Goal: Transaction & Acquisition: Purchase product/service

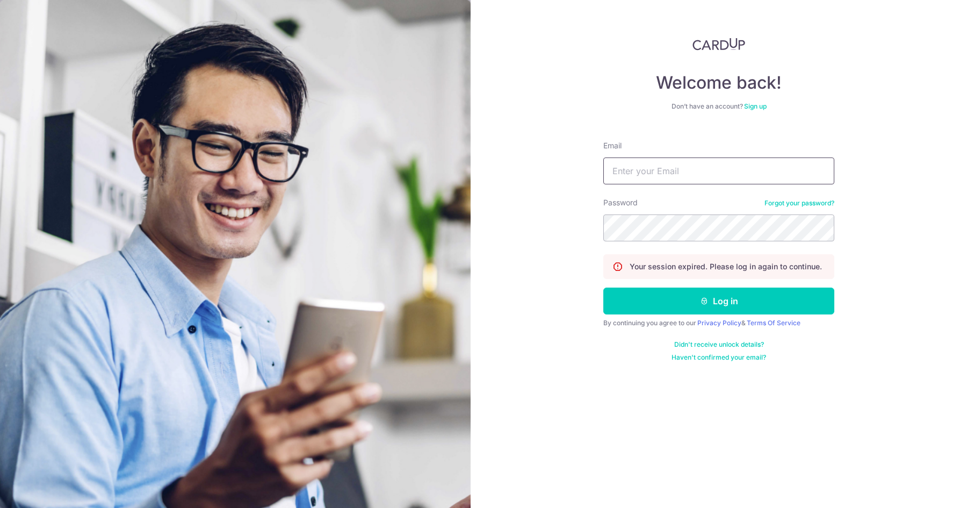
click at [654, 167] on input "Email" at bounding box center [719, 170] width 231 height 27
type input "sebastian.mueller@minglabs.com"
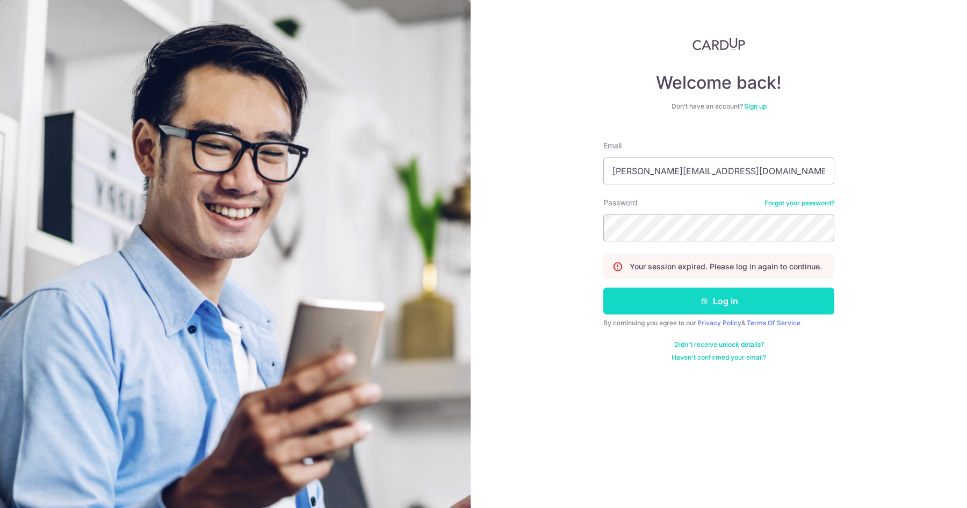
click at [741, 303] on button "Log in" at bounding box center [719, 301] width 231 height 27
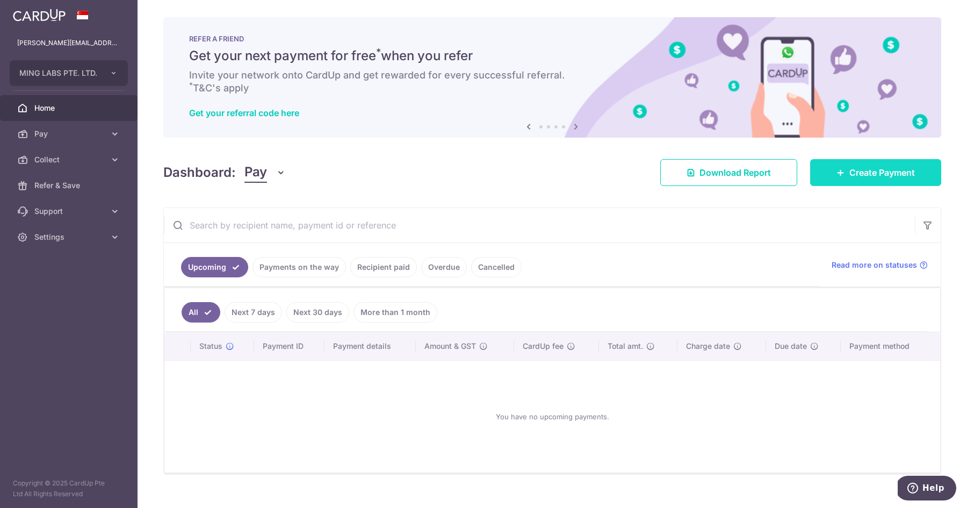
click at [851, 163] on link "Create Payment" at bounding box center [875, 172] width 131 height 27
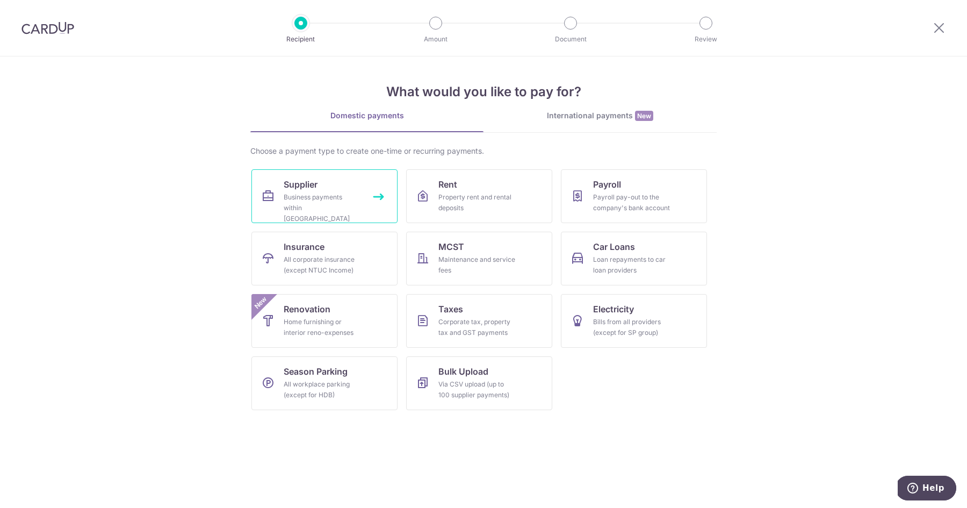
click at [355, 206] on div "Business payments within Singapore" at bounding box center [322, 208] width 77 height 32
click at [622, 109] on div "What would you like to pay for? Domestic payments International payments New Ch…" at bounding box center [483, 237] width 466 height 362
click at [592, 118] on div "International payments New" at bounding box center [600, 115] width 233 height 11
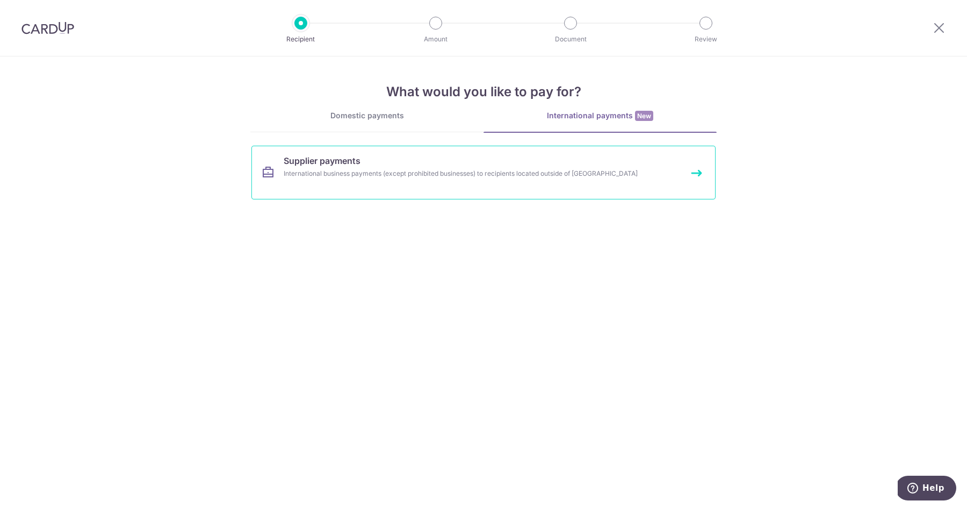
click at [355, 181] on link "Supplier payments International business payments (except prohibited businesses…" at bounding box center [484, 173] width 464 height 54
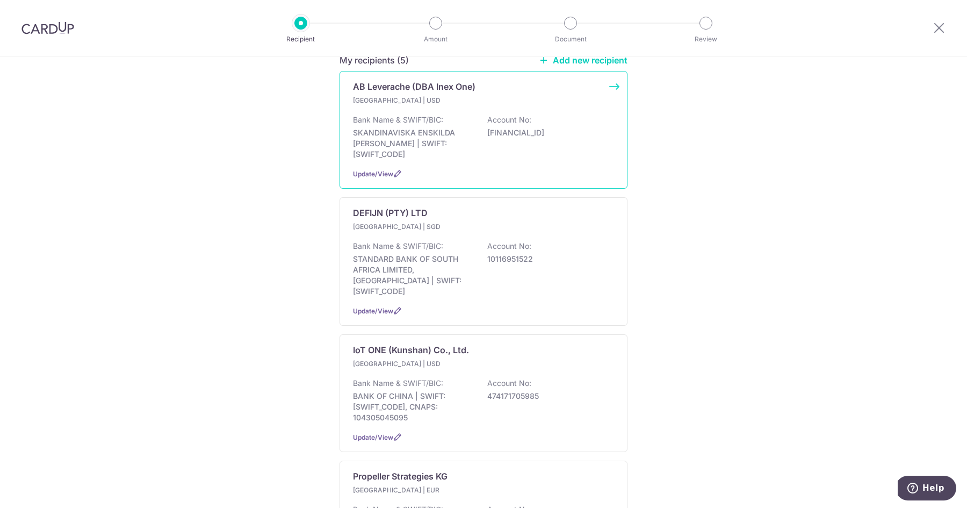
scroll to position [172, 0]
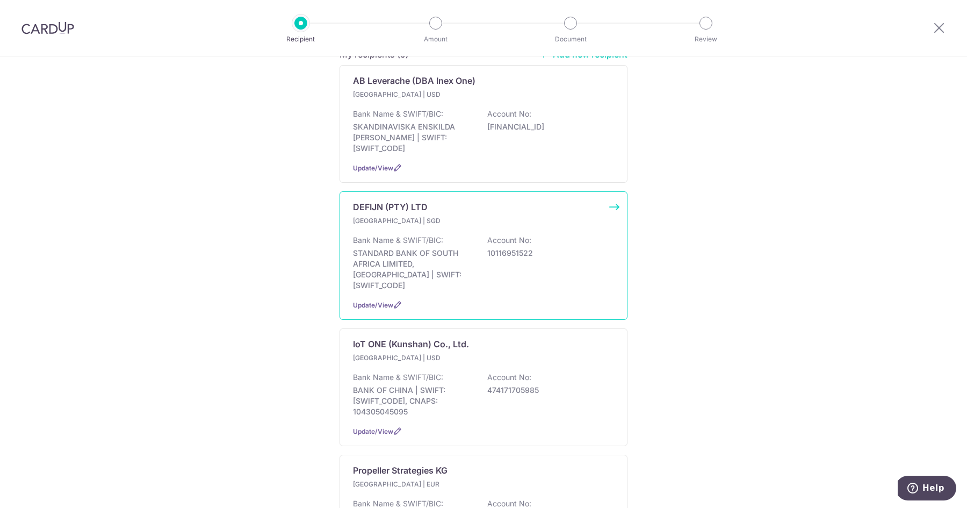
click at [428, 235] on p "Bank Name & SWIFT/BIC:" at bounding box center [398, 240] width 90 height 11
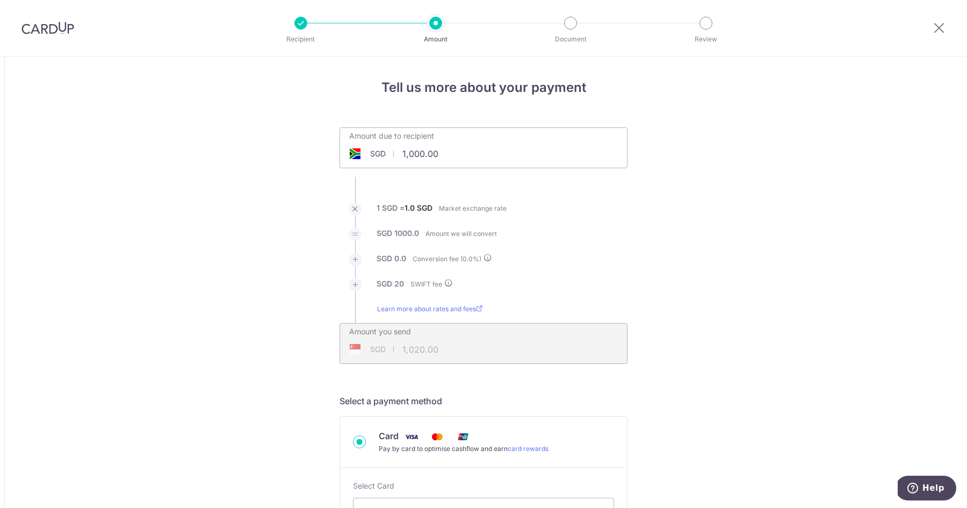
click at [422, 349] on div "SGD 1,020.00 1020" at bounding box center [414, 349] width 149 height 25
click at [378, 152] on span "SGD" at bounding box center [378, 153] width 16 height 11
click at [417, 152] on input "1,000.00" at bounding box center [423, 153] width 166 height 25
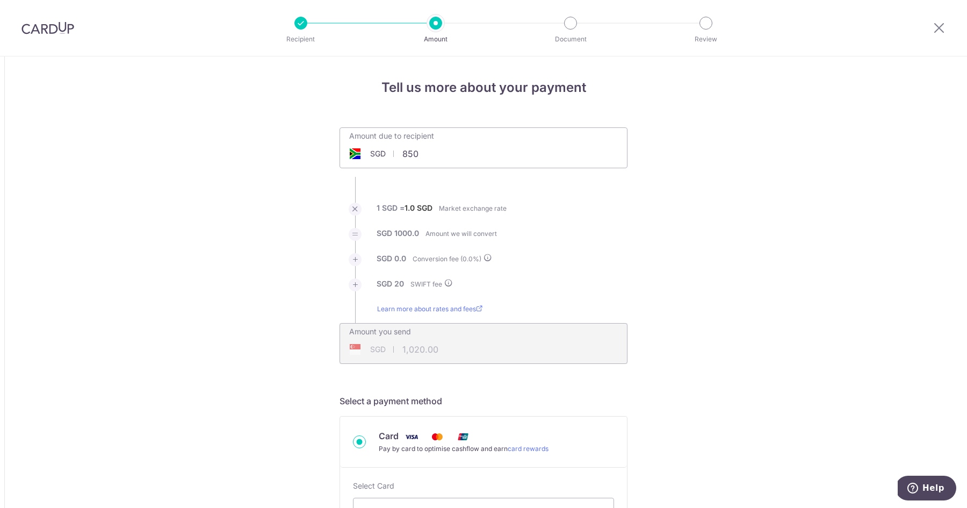
type input "850.00"
type input "870.00"
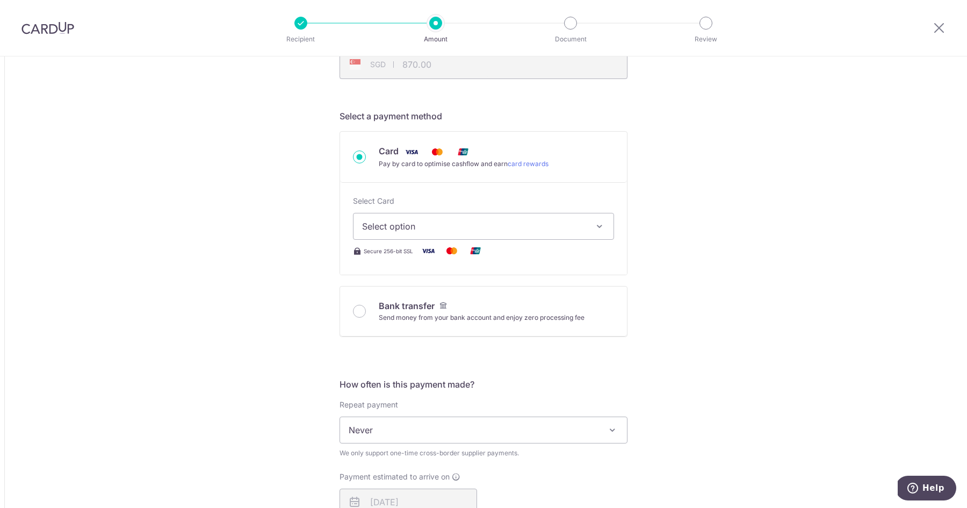
scroll to position [297, 0]
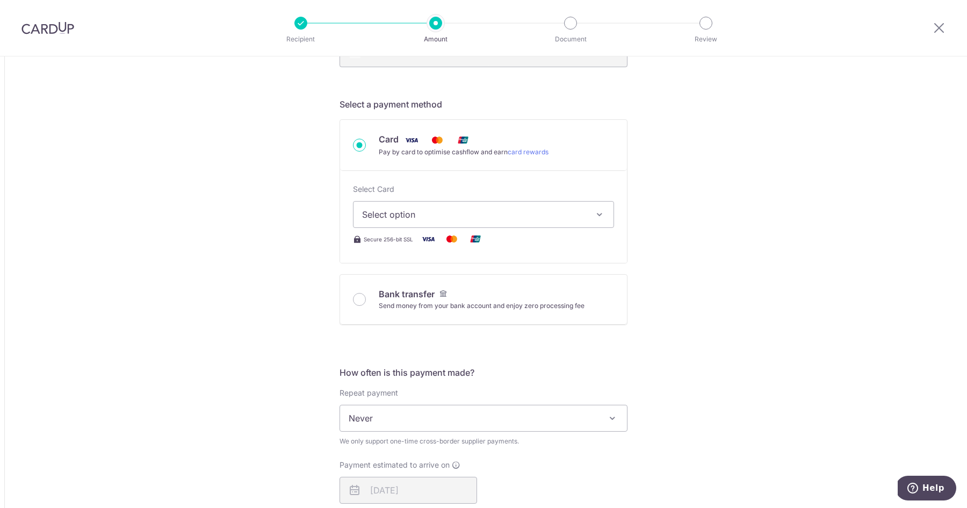
click at [408, 212] on span "Select option" at bounding box center [474, 214] width 224 height 13
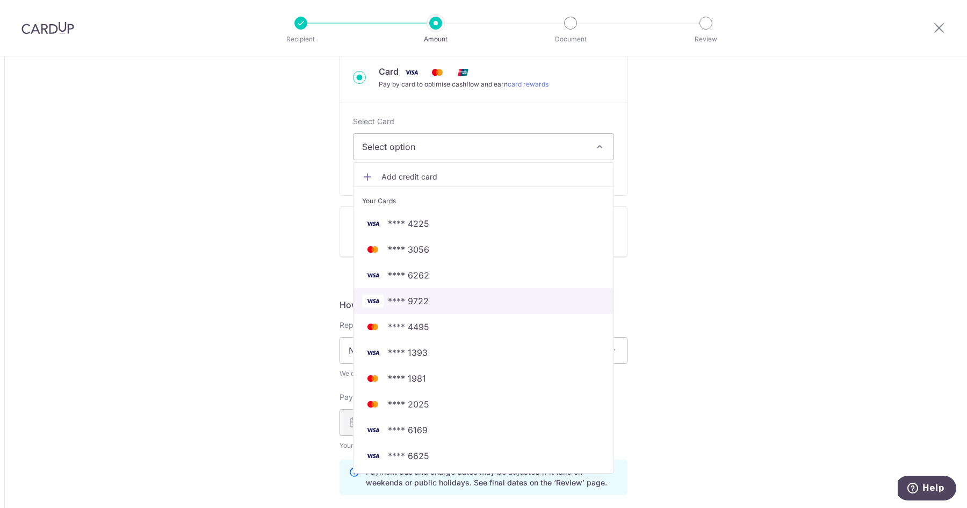
scroll to position [379, 0]
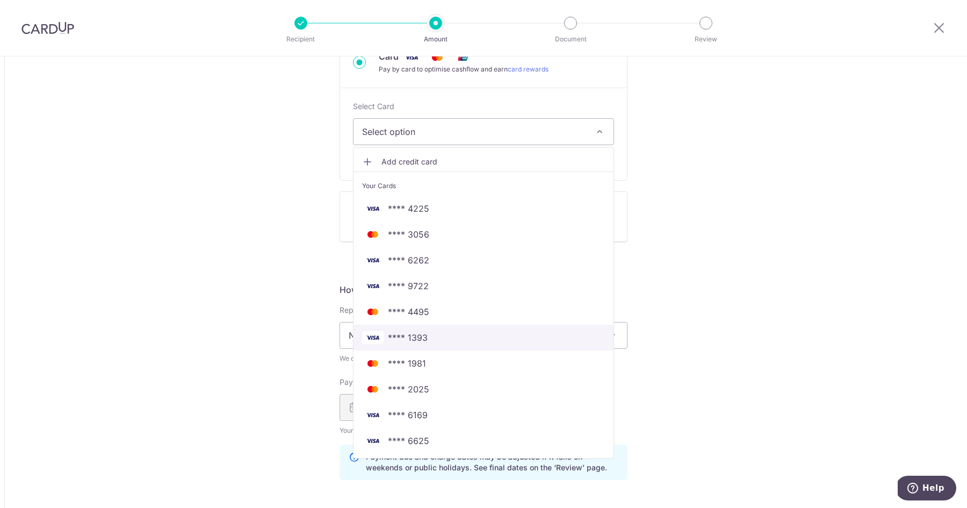
click at [436, 335] on span "**** 1393" at bounding box center [483, 337] width 243 height 13
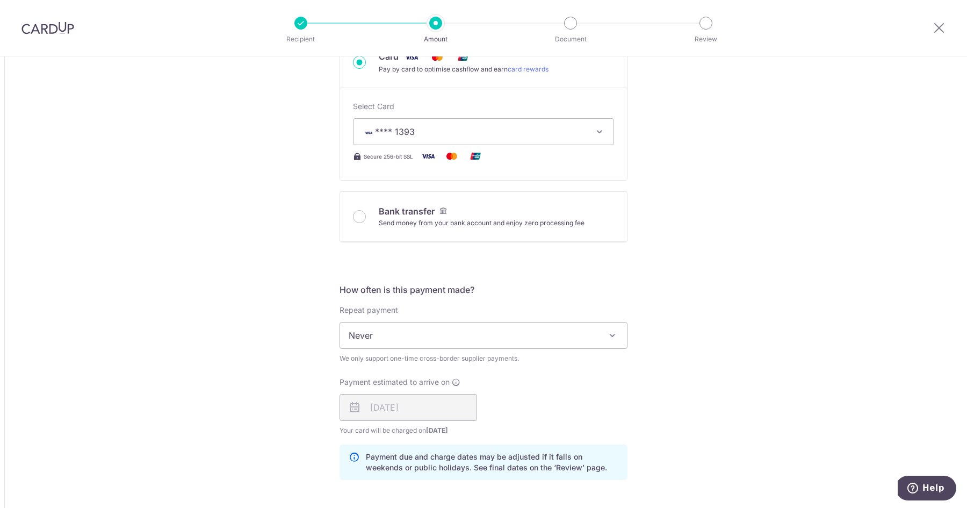
type input "850.00"
click at [390, 344] on span "Never" at bounding box center [483, 335] width 287 height 26
click at [300, 353] on div "Tell us more about your payment Amount due to recipient SGD 850.00 850 1 SGD = …" at bounding box center [483, 360] width 967 height 1366
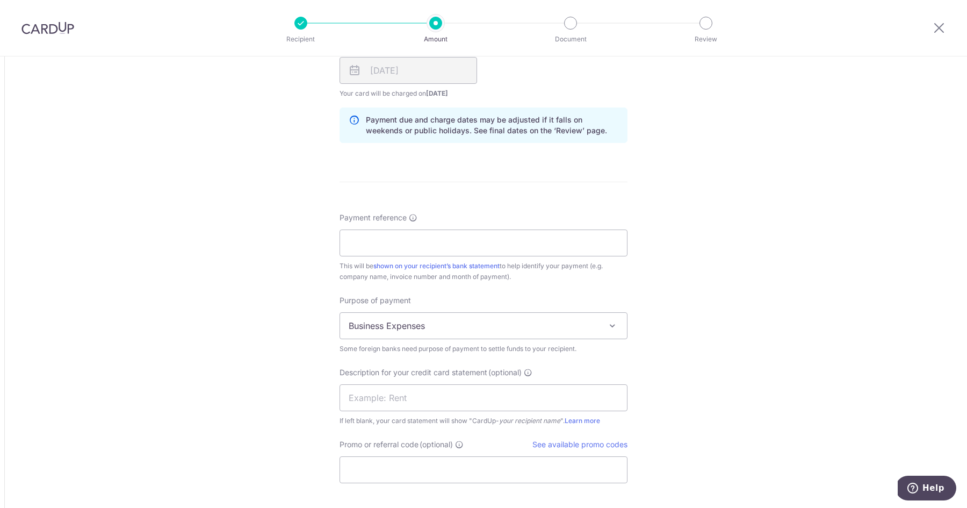
scroll to position [729, 0]
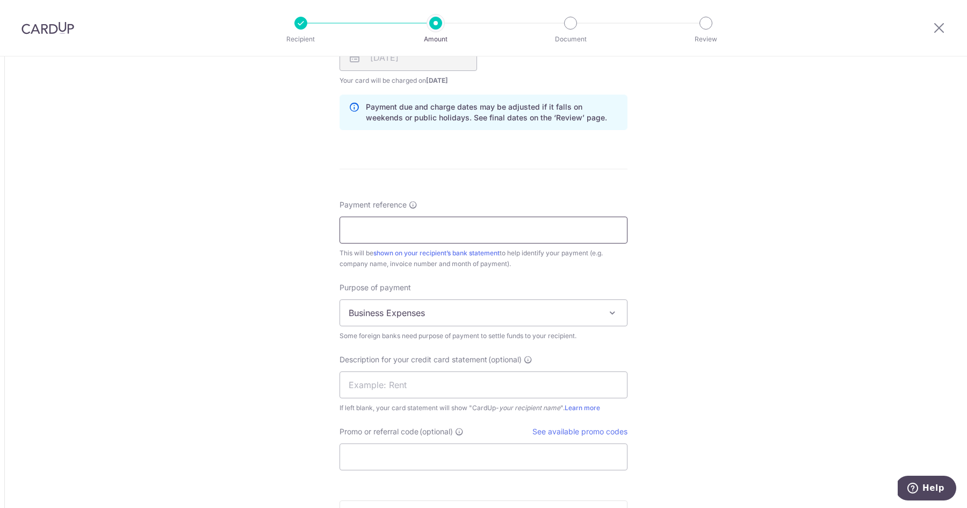
click at [391, 236] on input "Payment reference" at bounding box center [484, 230] width 288 height 27
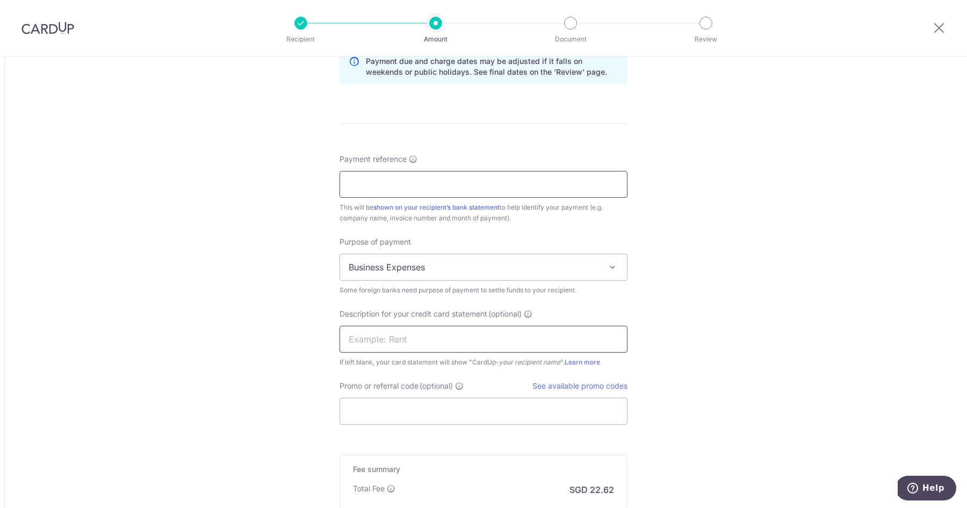
scroll to position [786, 0]
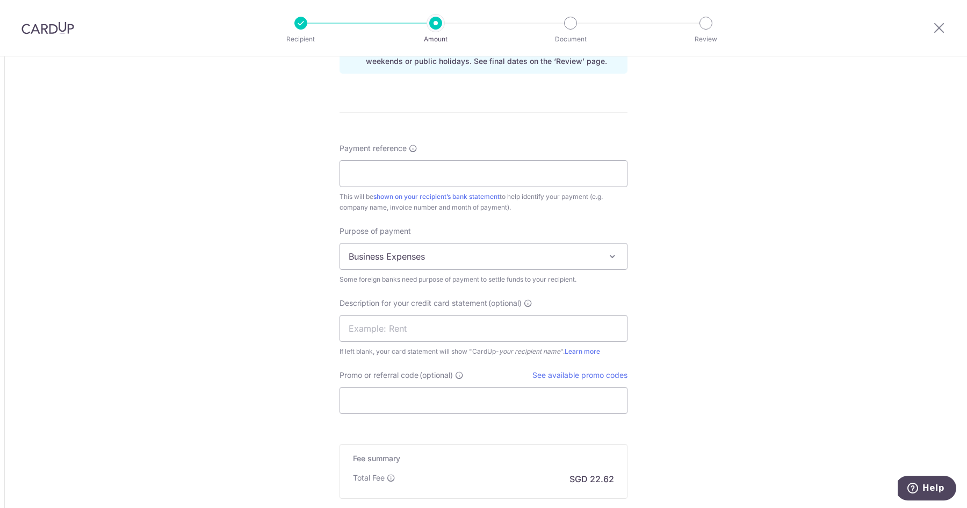
click at [393, 392] on input "Promo or referral code (optional)" at bounding box center [484, 400] width 288 height 27
paste input "BOFF185"
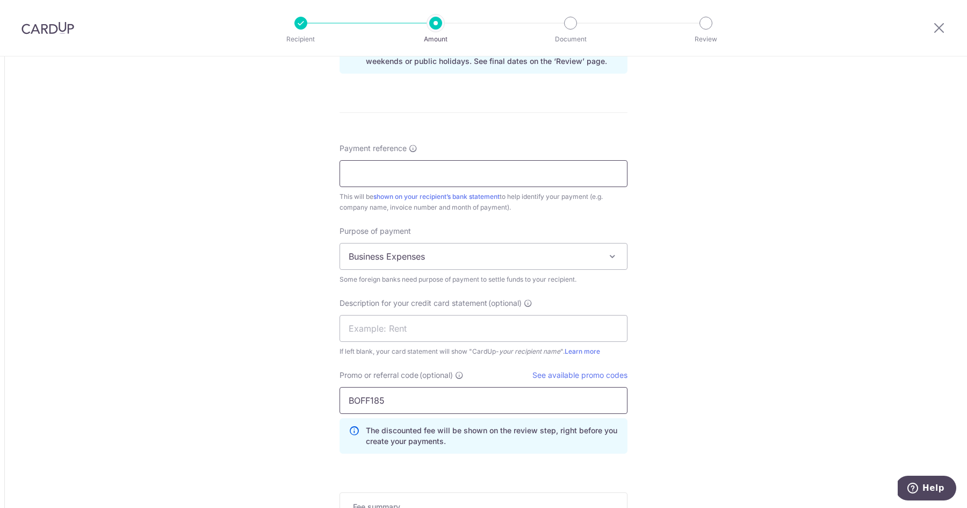
type input "BOFF185"
click at [413, 177] on input "Payment reference" at bounding box center [484, 173] width 288 height 27
paste input "ML-INV-03"
type input "ML-INV-03"
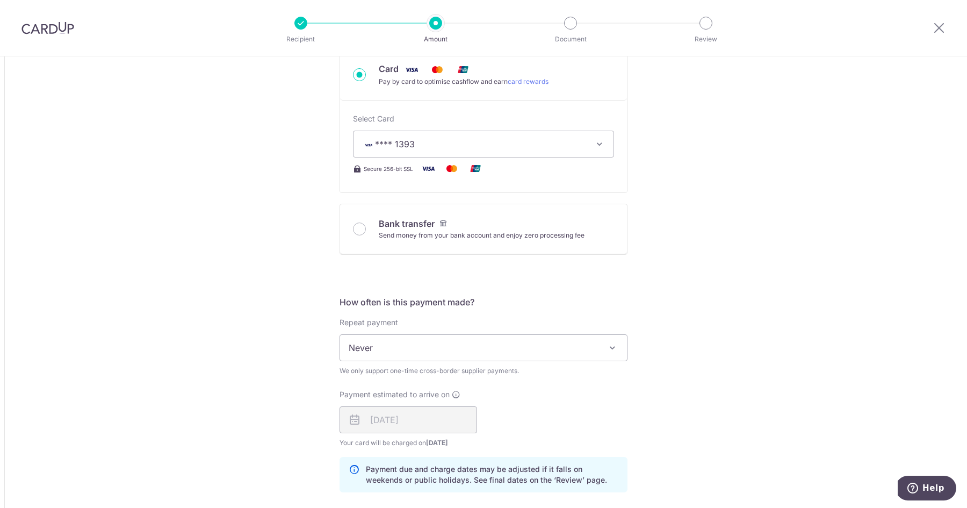
scroll to position [962, 0]
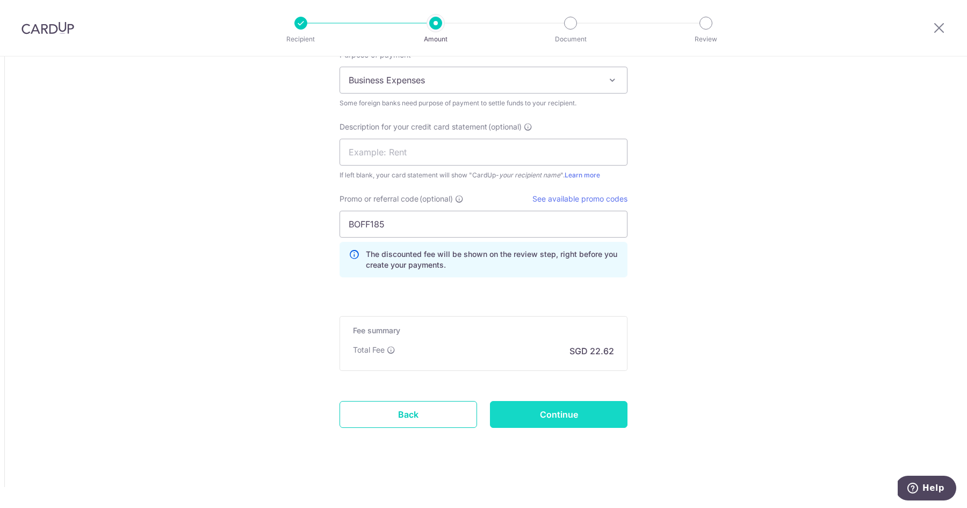
click at [523, 410] on input "Continue" at bounding box center [559, 414] width 138 height 27
type input "Create Schedule"
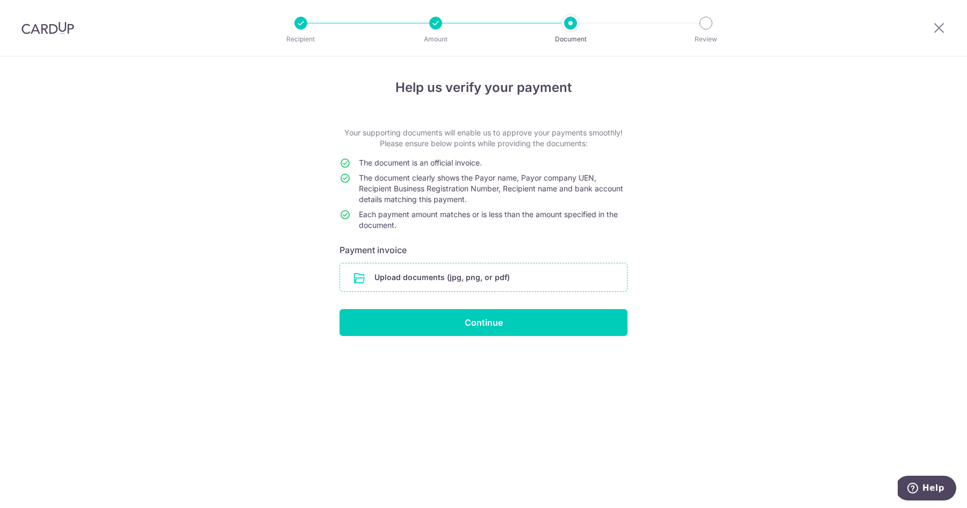
click at [430, 279] on input "file" at bounding box center [483, 277] width 287 height 28
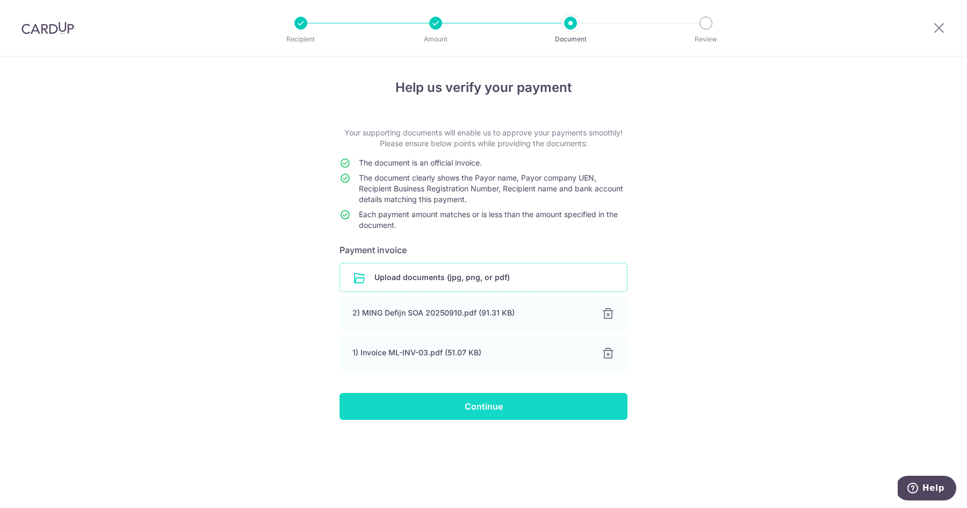
click at [482, 409] on input "Continue" at bounding box center [484, 406] width 288 height 27
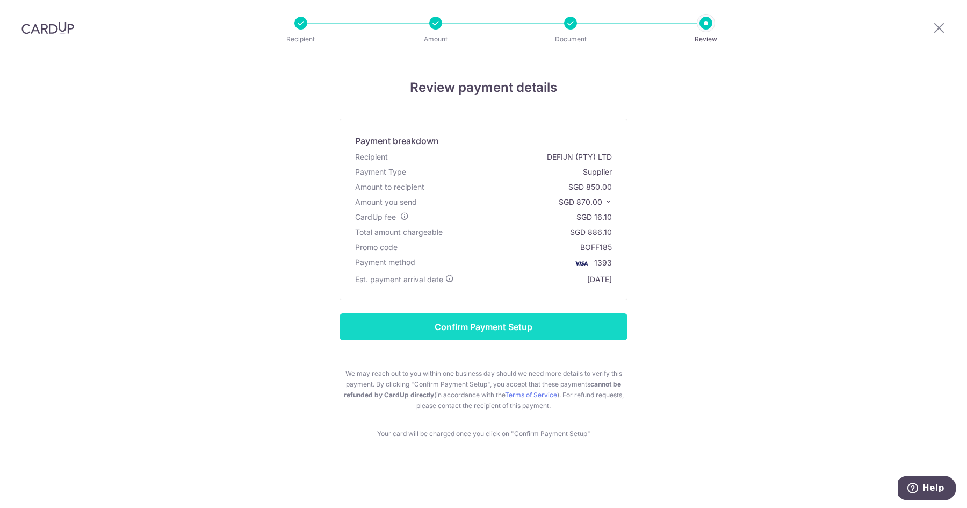
click at [503, 323] on input "Confirm Payment Setup" at bounding box center [484, 326] width 288 height 27
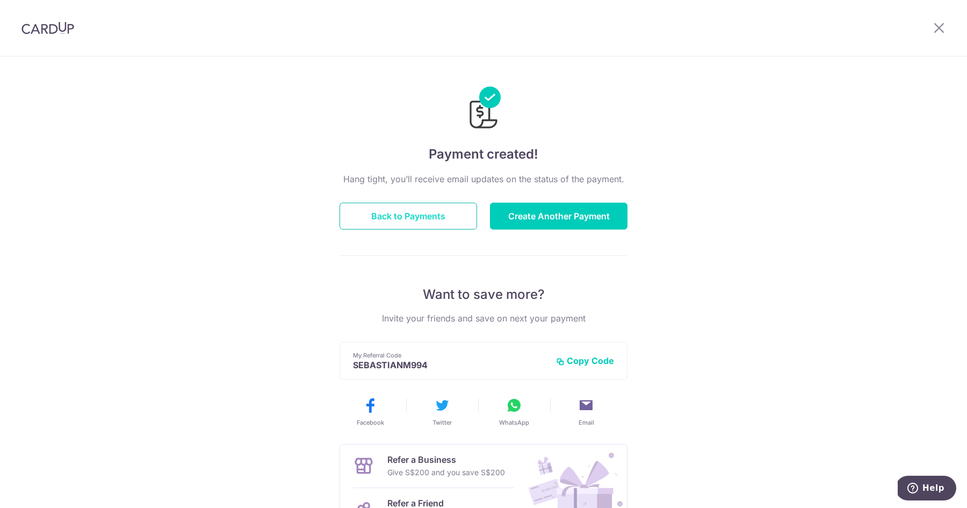
click at [437, 218] on button "Back to Payments" at bounding box center [409, 216] width 138 height 27
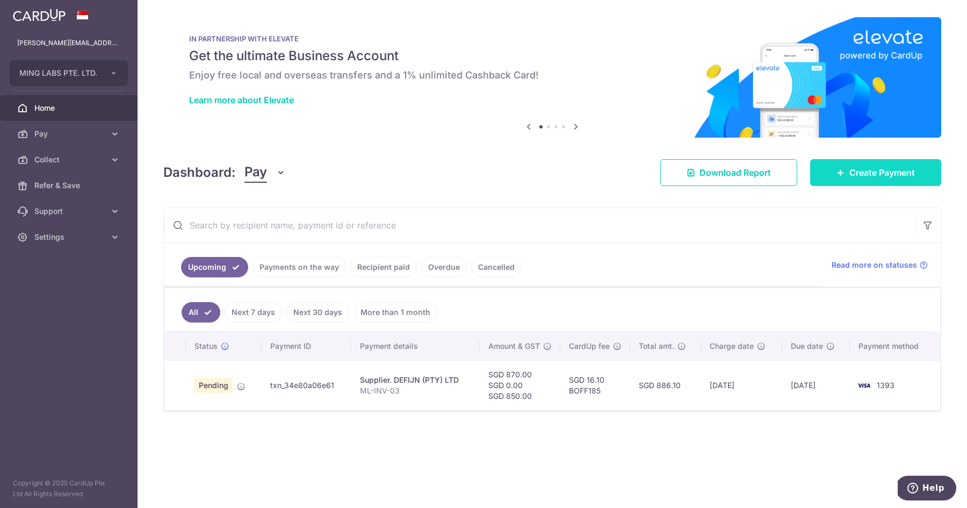
click at [865, 181] on link "Create Payment" at bounding box center [875, 172] width 131 height 27
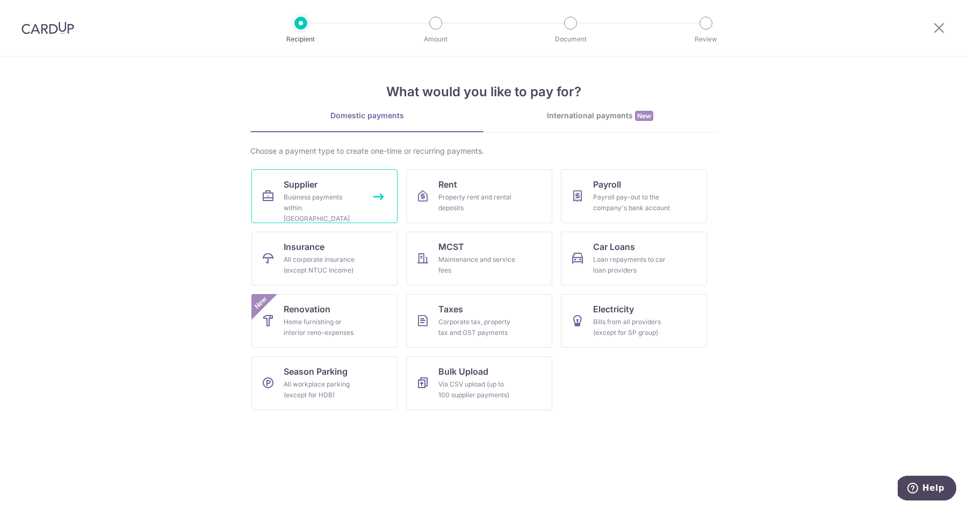
click at [307, 187] on span "Supplier" at bounding box center [301, 184] width 34 height 13
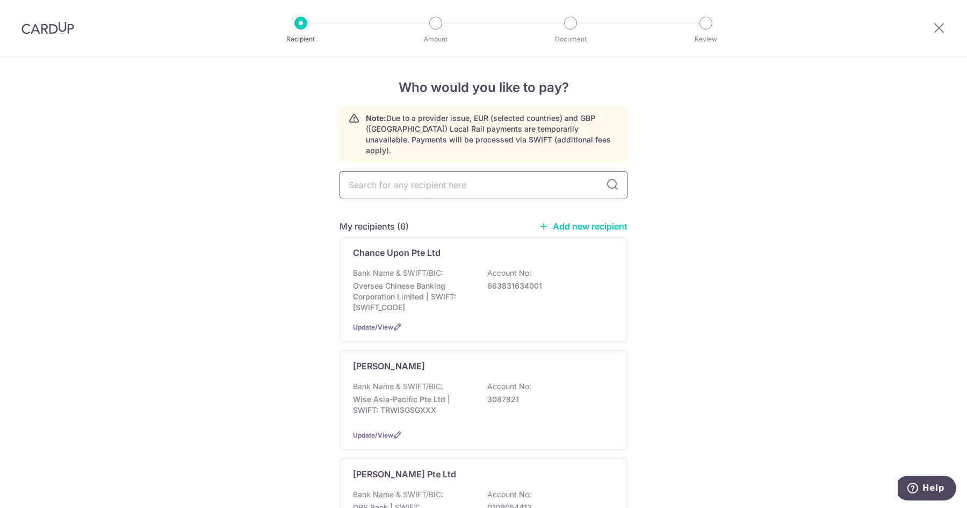
click at [430, 177] on input "text" at bounding box center [484, 184] width 288 height 27
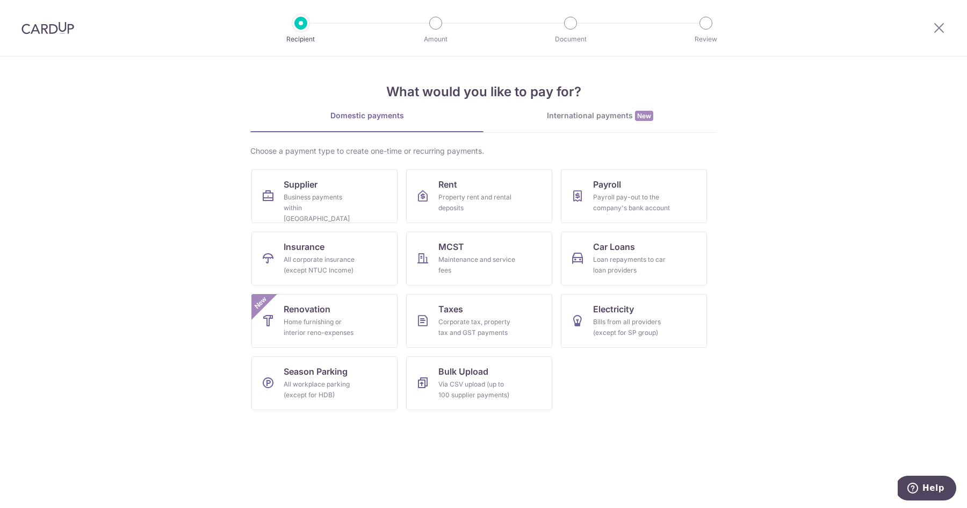
click at [610, 124] on link "International payments New" at bounding box center [600, 121] width 233 height 22
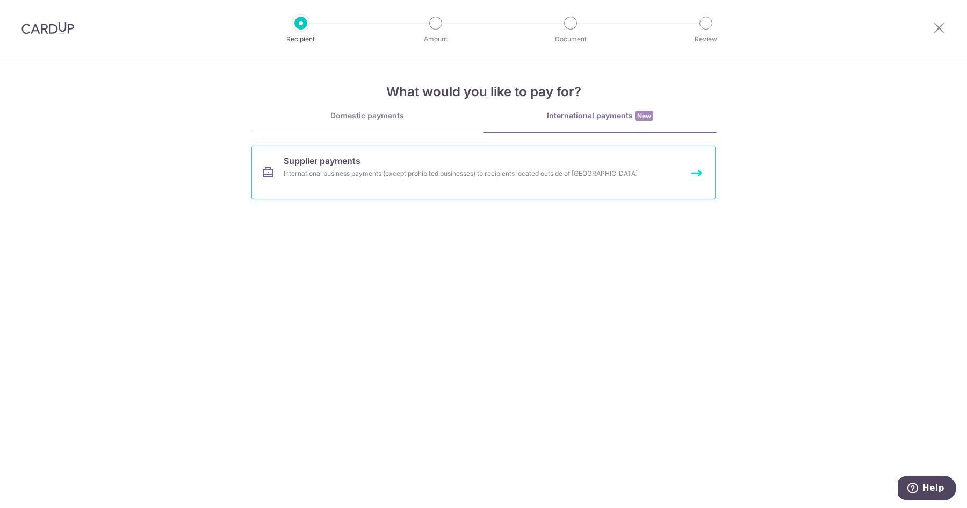
click at [451, 190] on link "Supplier payments International business payments (except prohibited businesses…" at bounding box center [484, 173] width 464 height 54
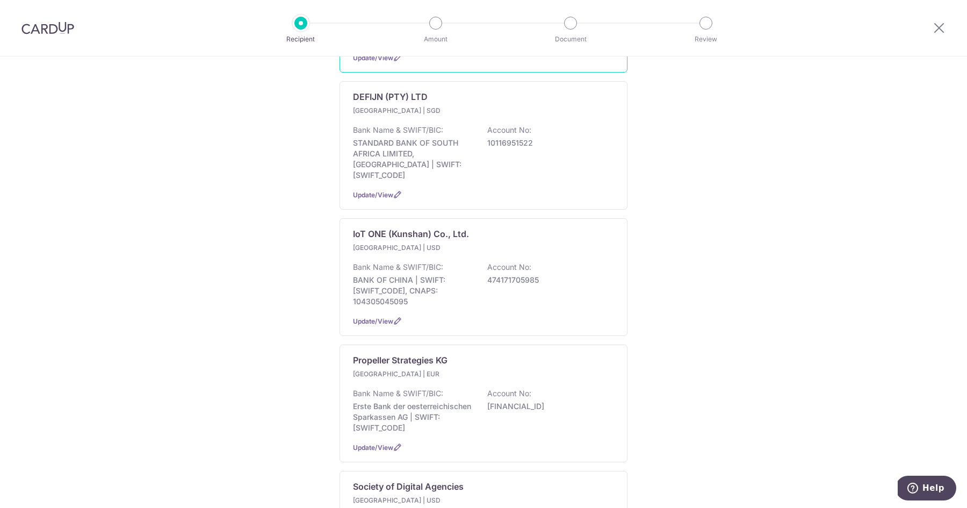
scroll to position [409, 0]
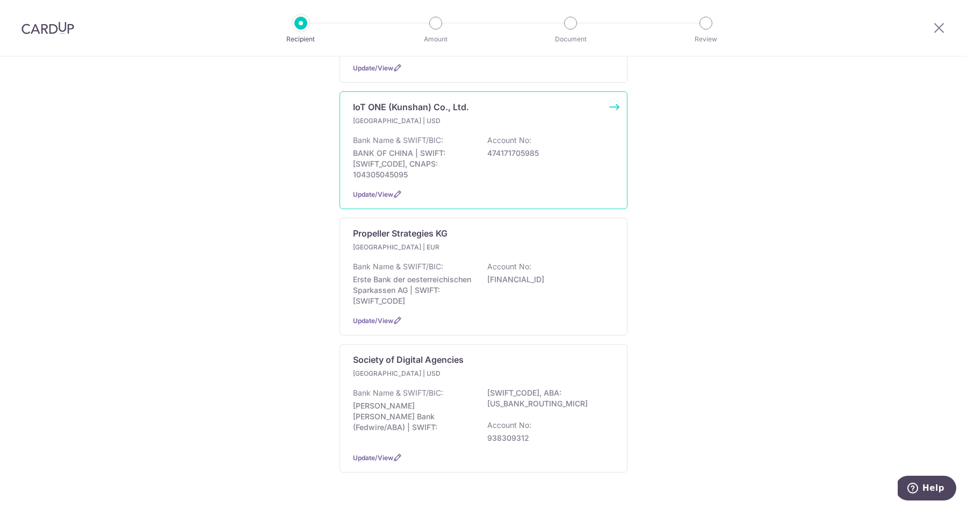
click at [415, 135] on p "Bank Name & SWIFT/BIC:" at bounding box center [398, 140] width 90 height 11
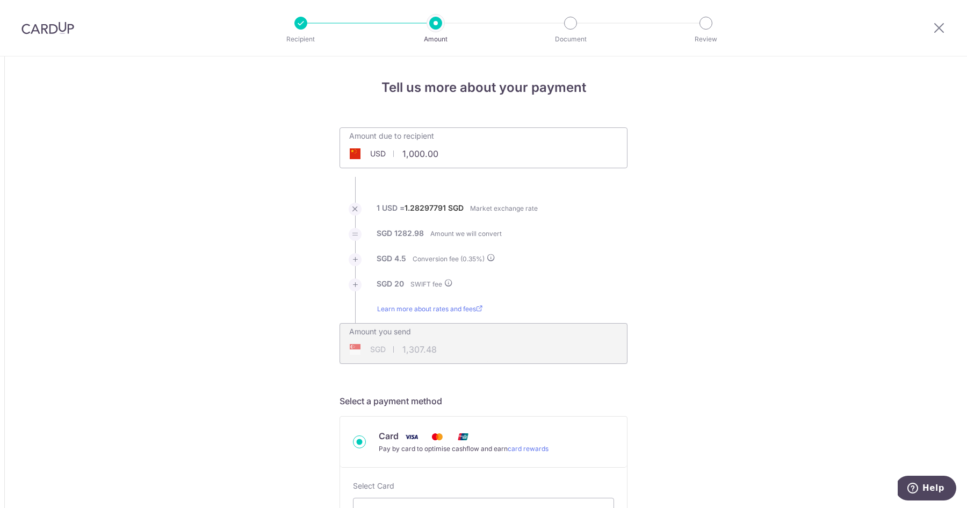
click at [419, 153] on input "1,000.00" at bounding box center [423, 153] width 166 height 25
type input "1,000.00"
type input "1,307.48"
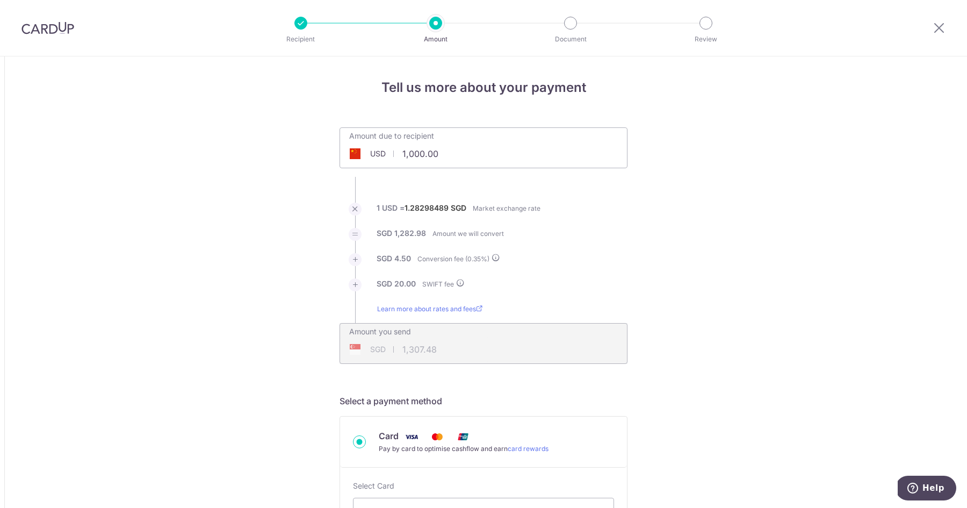
click at [439, 150] on input "1,000.00" at bounding box center [423, 153] width 166 height 25
type input "2,270.00"
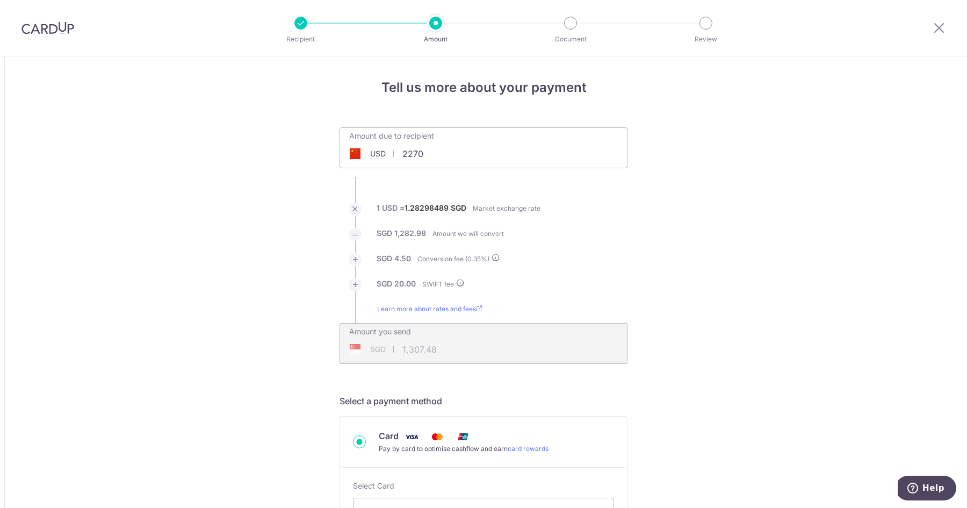
type input "2,942.58"
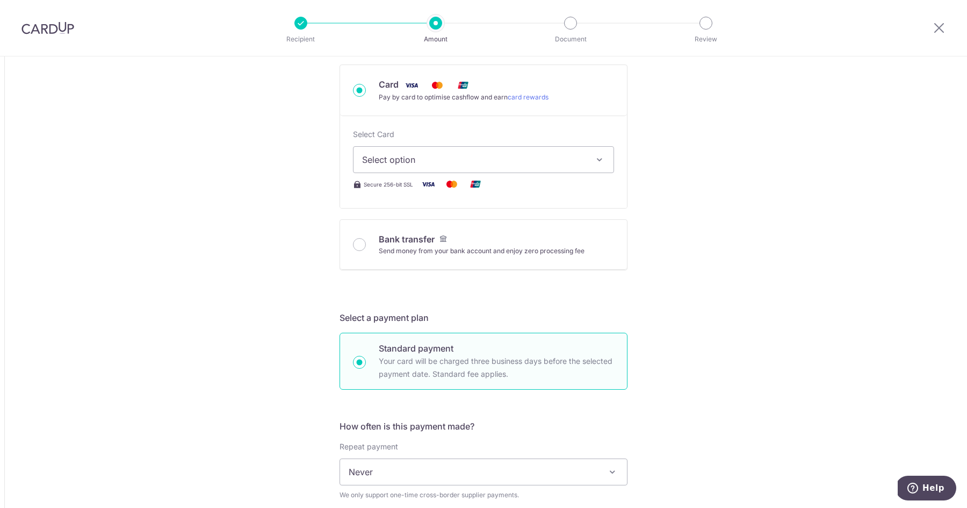
scroll to position [358, 0]
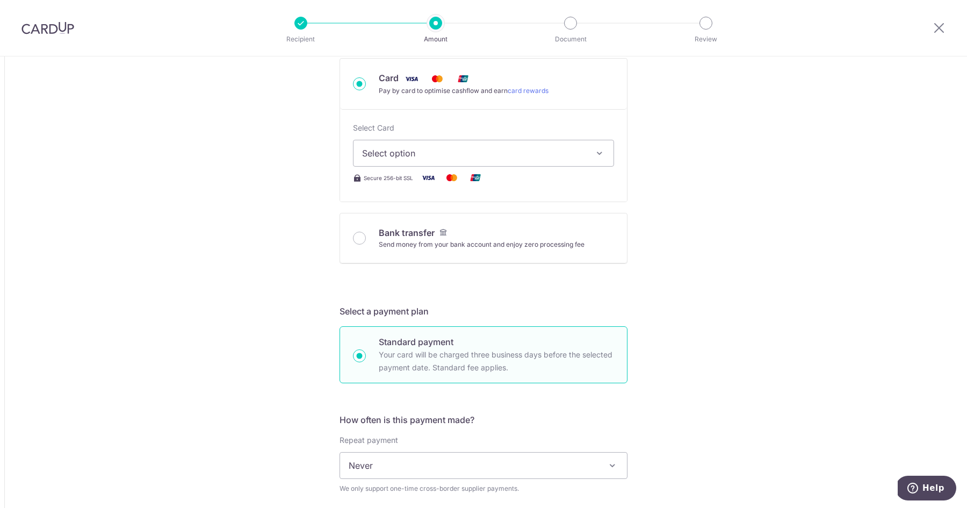
click at [449, 150] on span "Select option" at bounding box center [474, 153] width 224 height 13
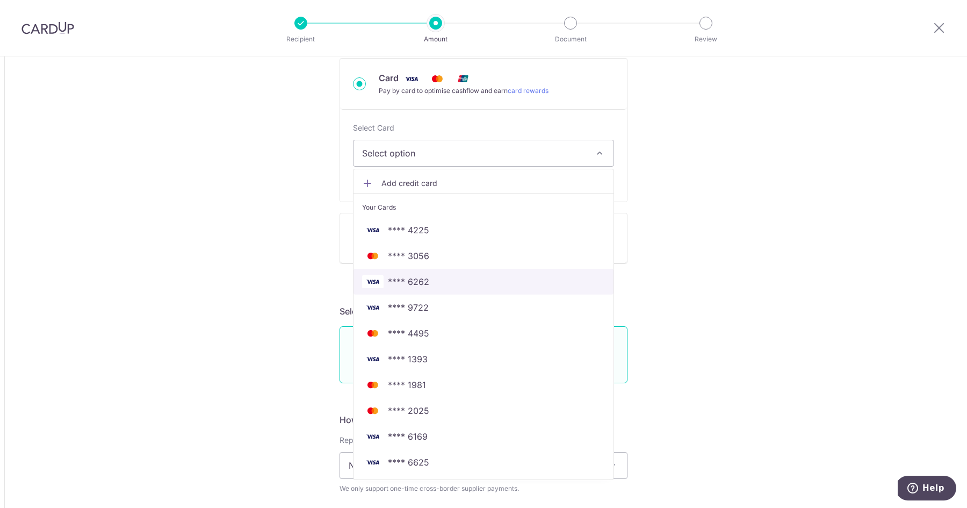
click at [430, 281] on span "**** 6262" at bounding box center [483, 281] width 243 height 13
click at [315, 283] on div "Tell us more about your payment Amount due to recipient USD 2,270.00 2270 1 USD…" at bounding box center [483, 436] width 967 height 1474
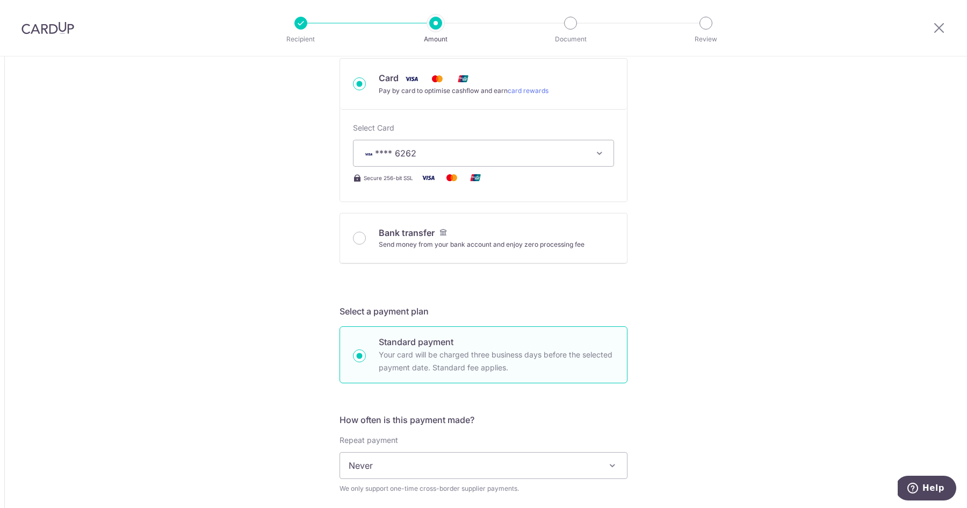
type input "2,270.00"
type input "2,942.60"
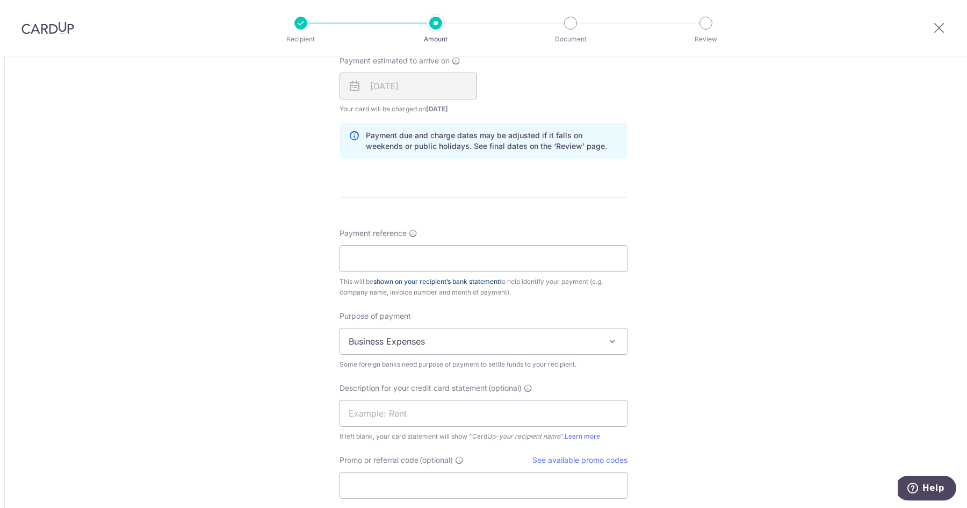
scroll to position [812, 0]
click at [400, 255] on input "Payment reference" at bounding box center [484, 256] width 288 height 27
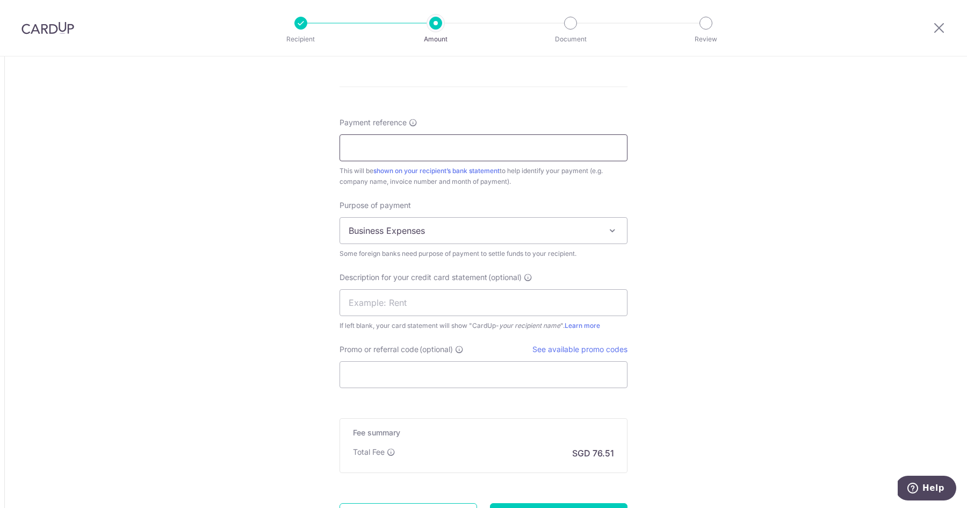
scroll to position [929, 0]
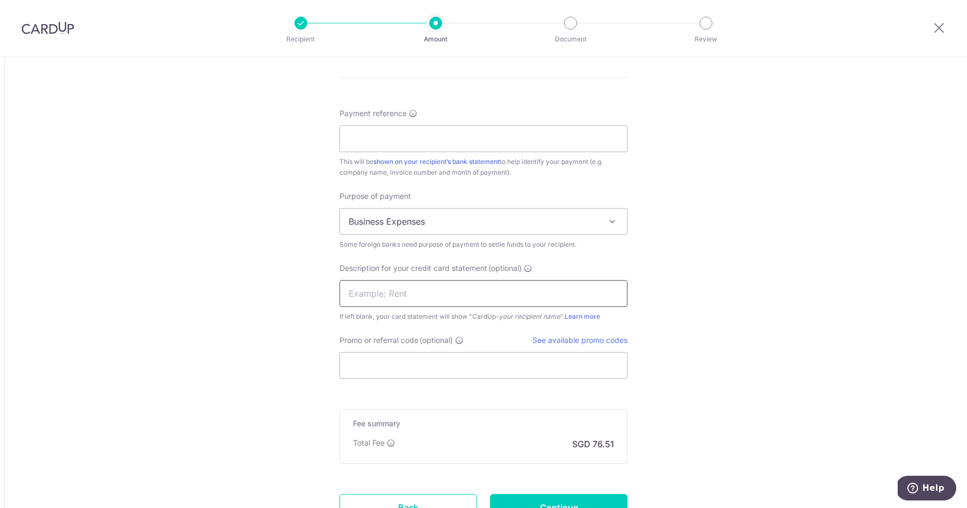
click at [382, 295] on input "text" at bounding box center [484, 293] width 288 height 27
click at [380, 362] on input "Promo or referral code (optional)" at bounding box center [484, 365] width 288 height 27
paste input "BOFF185"
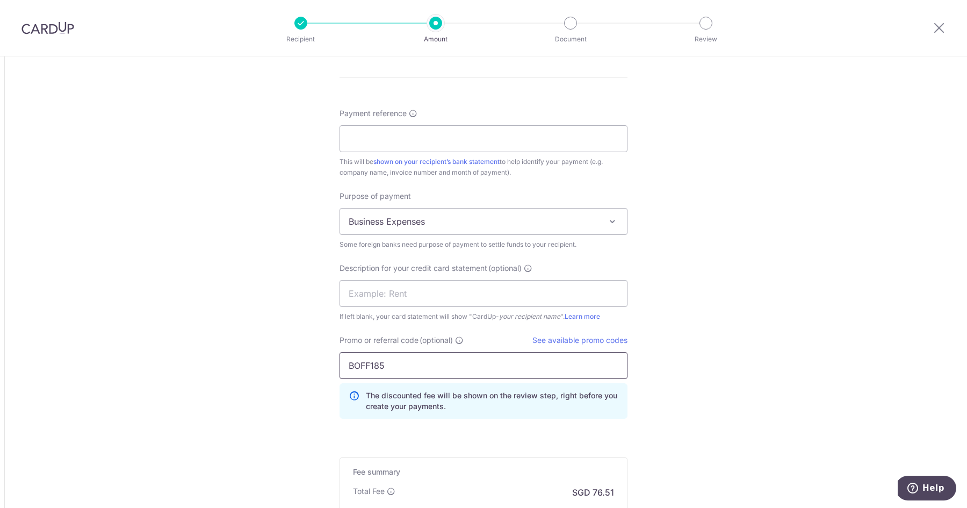
type input "BOFF185"
click at [405, 143] on input "Payment reference" at bounding box center [484, 138] width 288 height 27
paste input "#1-2406-9152-01"
click at [357, 141] on input "#1-2406-9152-01" at bounding box center [484, 138] width 288 height 27
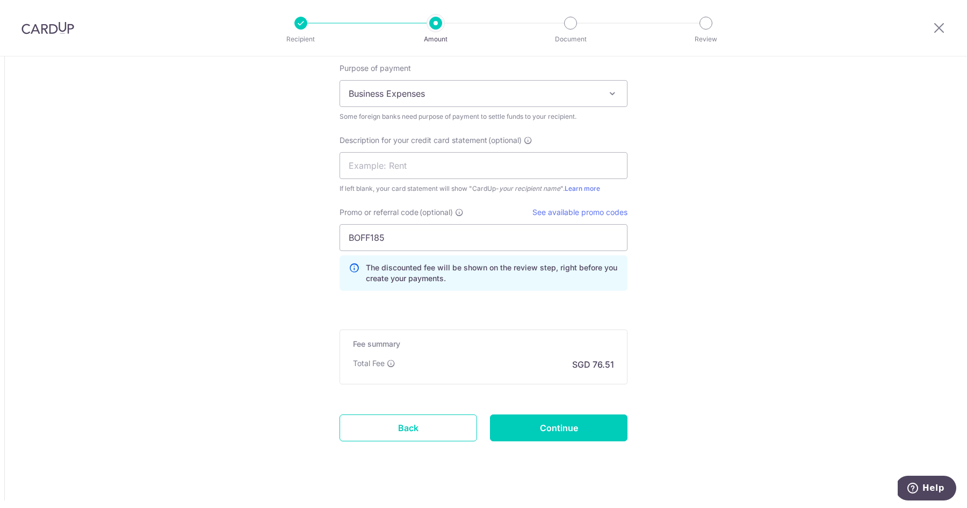
scroll to position [1071, 0]
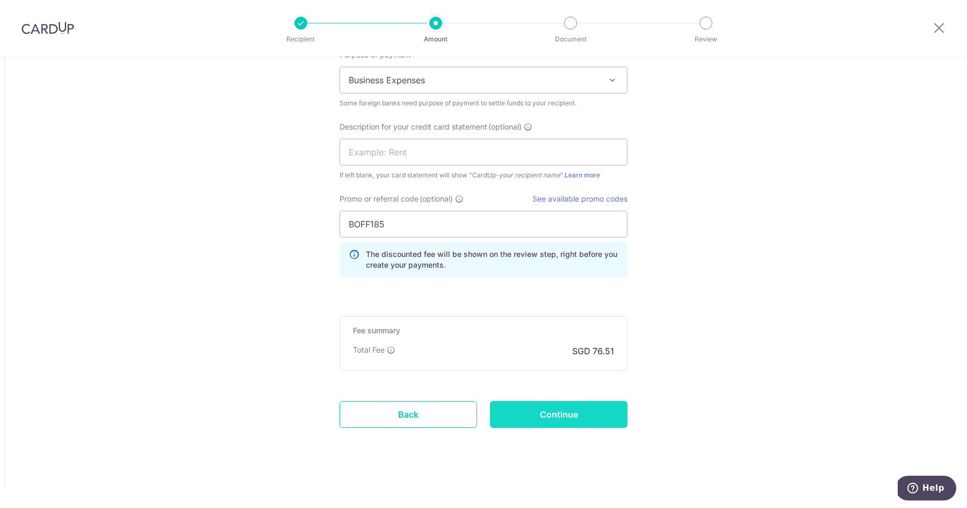
type input "1-2406-9152-01"
click at [537, 418] on input "Continue" at bounding box center [559, 414] width 138 height 27
type input "Create Schedule"
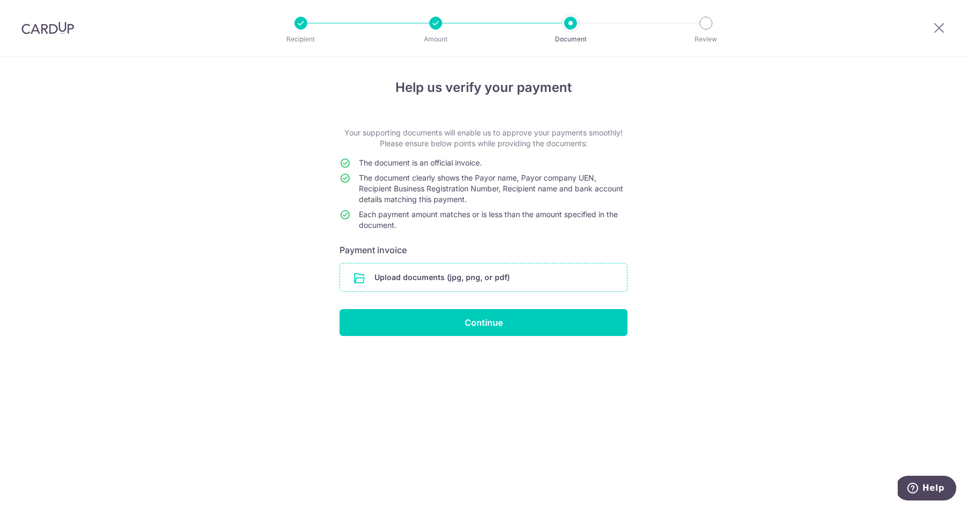
click at [450, 283] on input "file" at bounding box center [483, 277] width 287 height 28
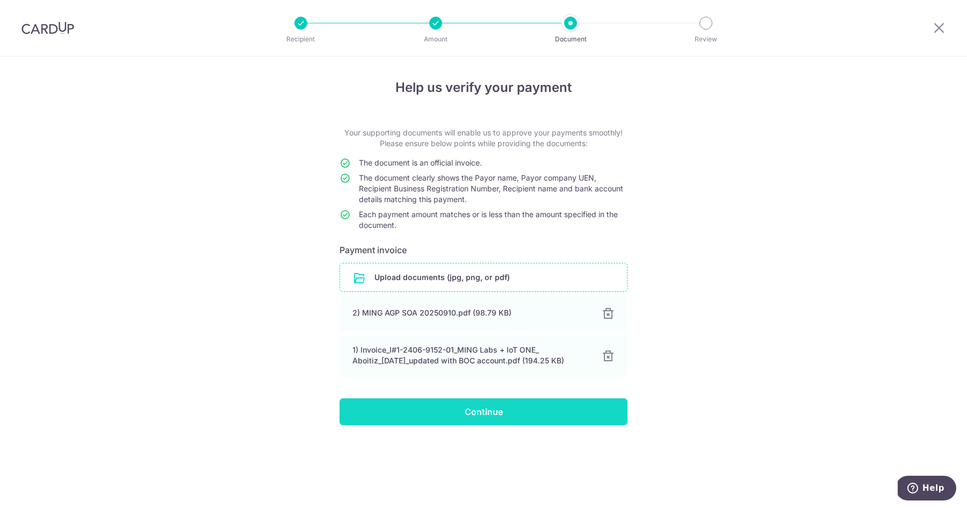
click at [442, 420] on input "Continue" at bounding box center [484, 411] width 288 height 27
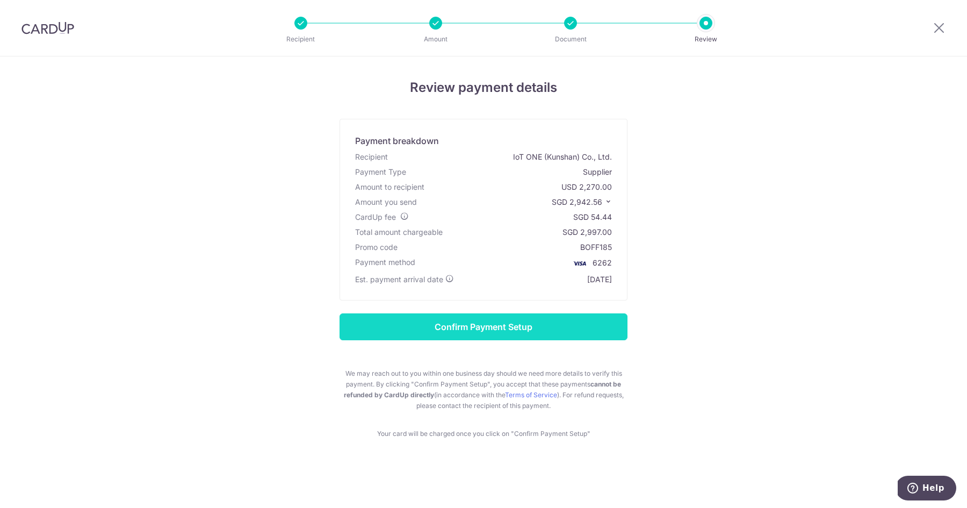
click at [468, 326] on input "Confirm Payment Setup" at bounding box center [484, 326] width 288 height 27
